Goal: Check status: Check status

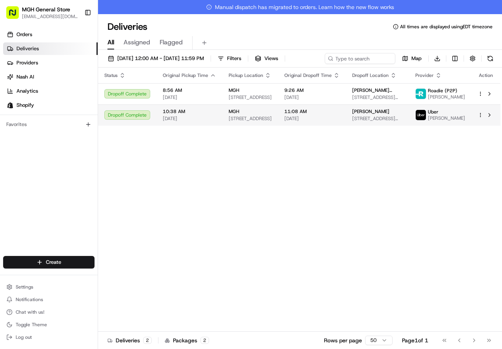
click at [427, 120] on span at bounding box center [421, 115] width 11 height 11
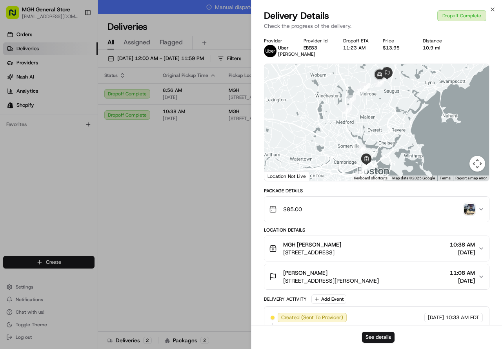
click at [468, 214] on img "button" at bounding box center [469, 209] width 11 height 11
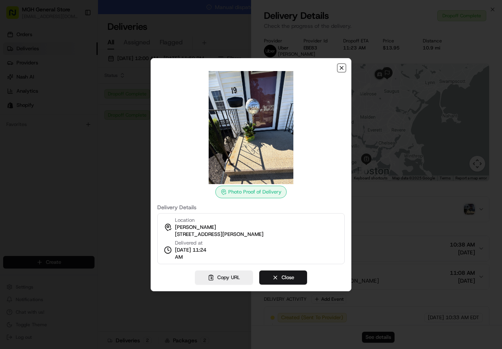
click at [342, 69] on icon "button" at bounding box center [342, 68] width 6 height 6
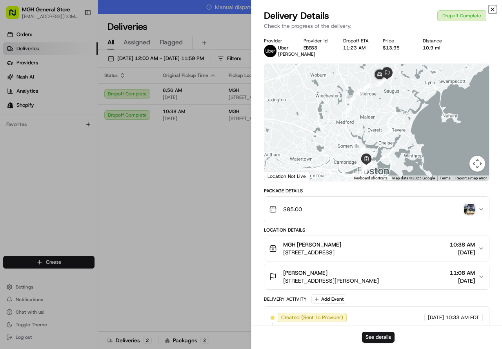
click at [494, 10] on icon "button" at bounding box center [493, 9] width 6 height 6
